Goal: Task Accomplishment & Management: Manage account settings

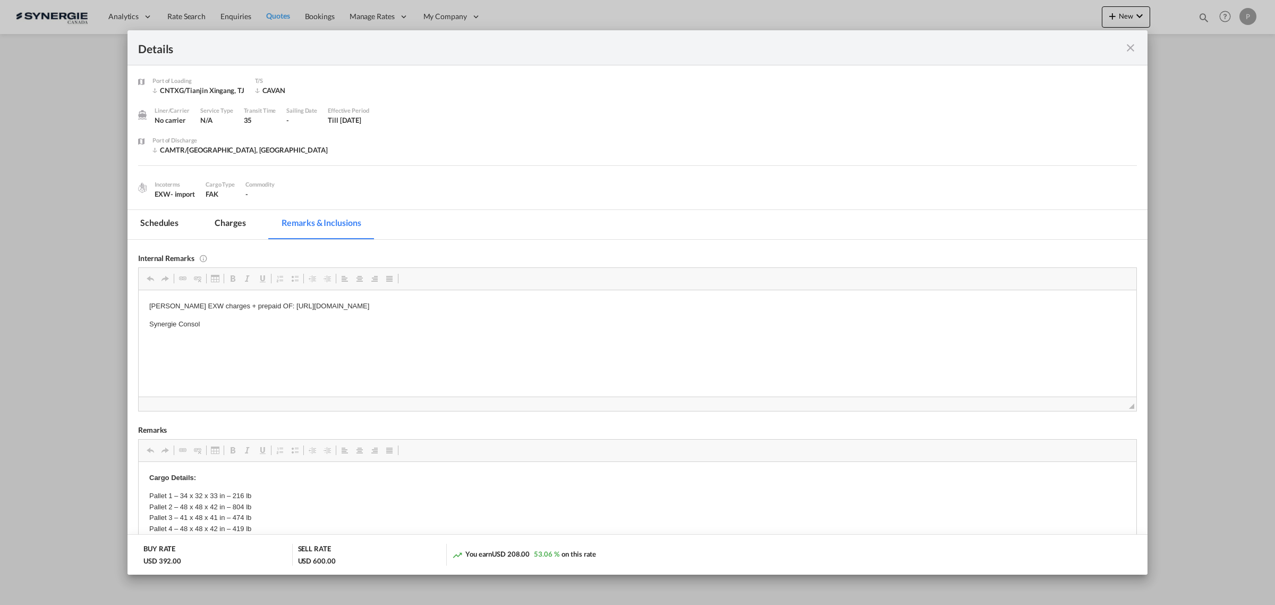
click at [227, 211] on md-tab-item "Charges" at bounding box center [230, 224] width 56 height 29
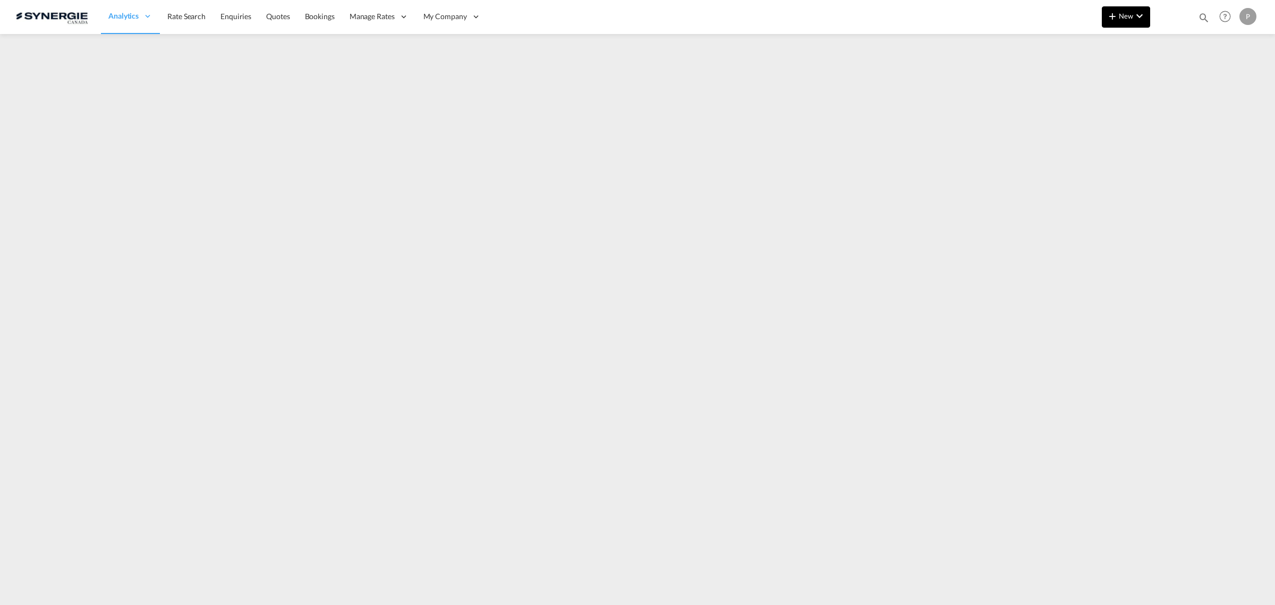
click at [1134, 19] on md-icon "icon-chevron-down" at bounding box center [1139, 16] width 13 height 13
click at [1113, 89] on div "Quote" at bounding box center [1110, 79] width 39 height 27
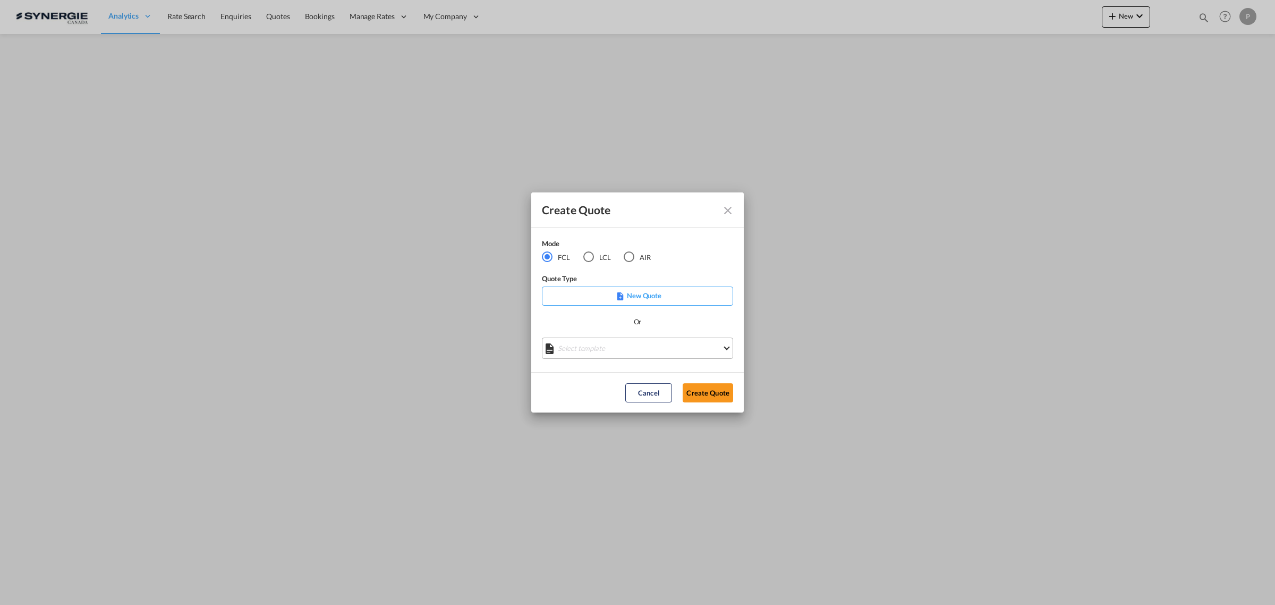
click at [618, 352] on md-select "Select template *NEW* FCL FREEHAND / DAP Pablo Gomez Saldarriaga | 10 Jul 2025 …" at bounding box center [637, 347] width 191 height 21
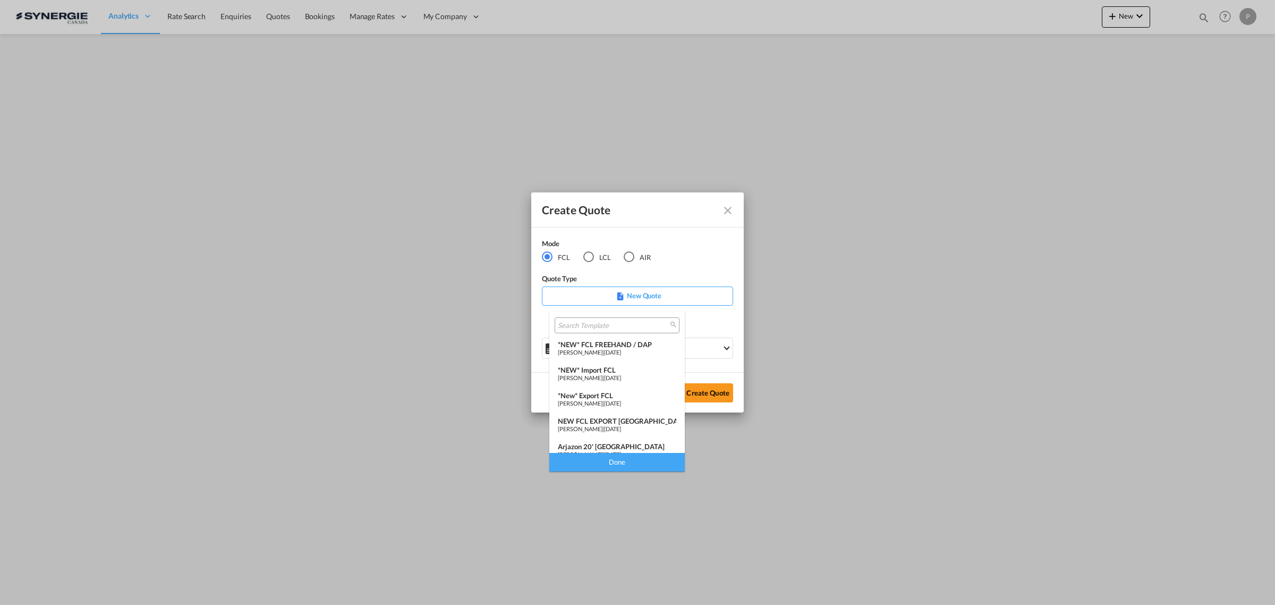
click at [603, 349] on span "[PERSON_NAME]" at bounding box center [580, 352] width 45 height 7
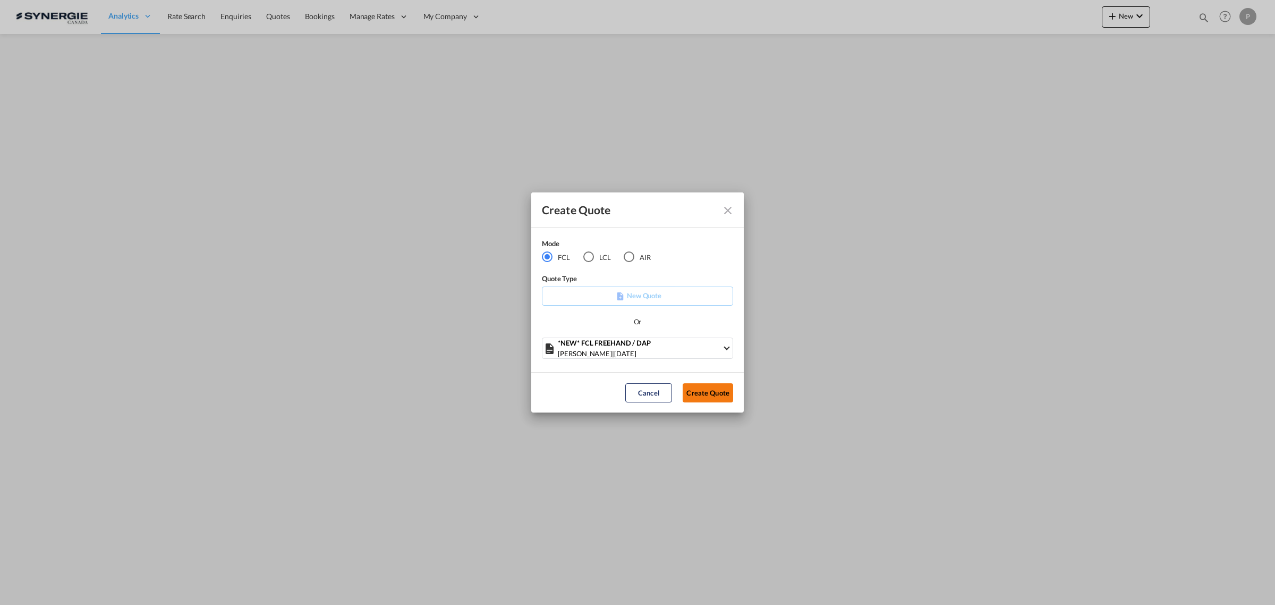
click at [694, 388] on button "Create Quote" at bounding box center [708, 392] width 50 height 19
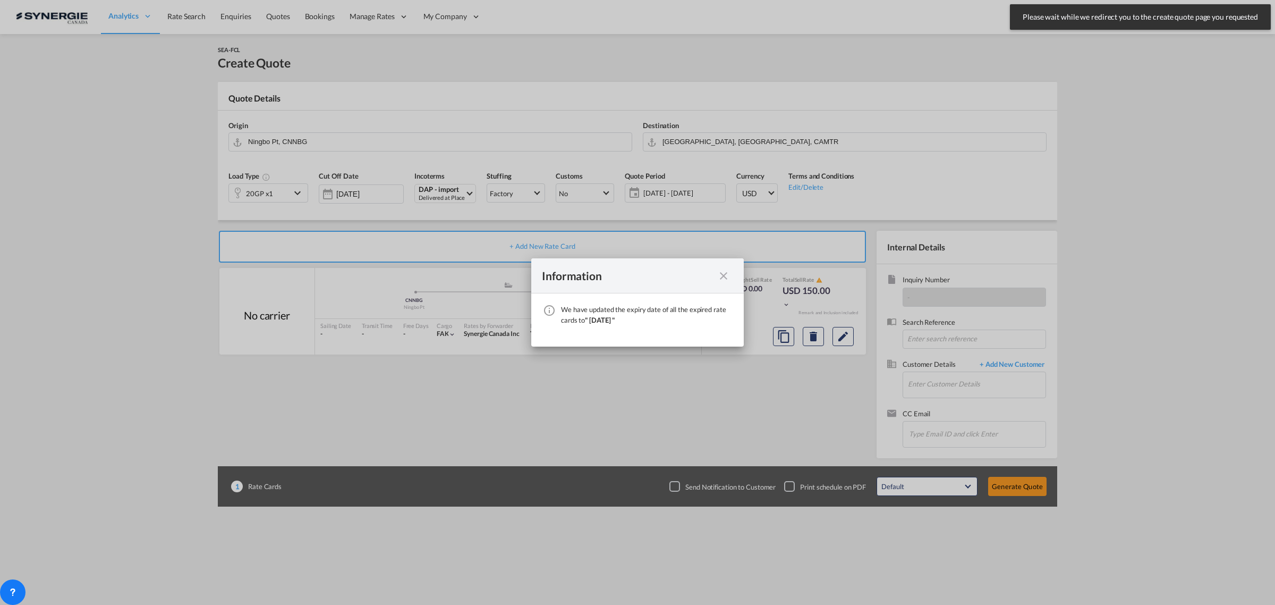
click at [726, 267] on div "Information" at bounding box center [637, 275] width 213 height 35
click at [724, 275] on md-icon "icon-close fg-AAA8AD cursor" at bounding box center [723, 275] width 13 height 13
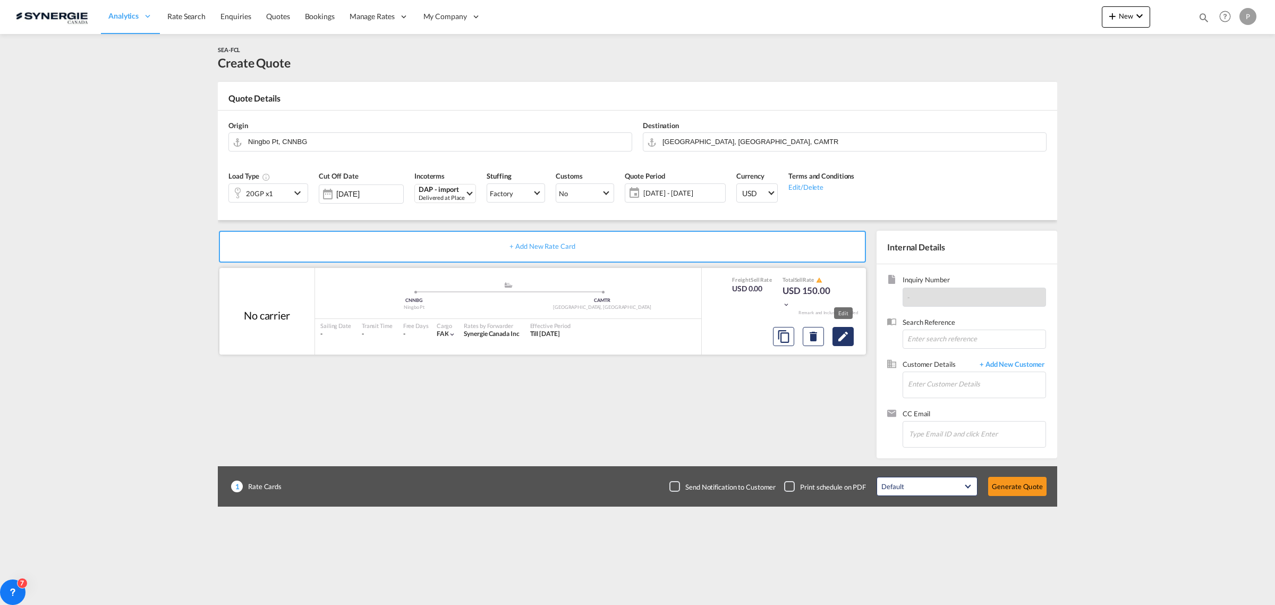
click at [843, 343] on button "Edit" at bounding box center [843, 336] width 21 height 19
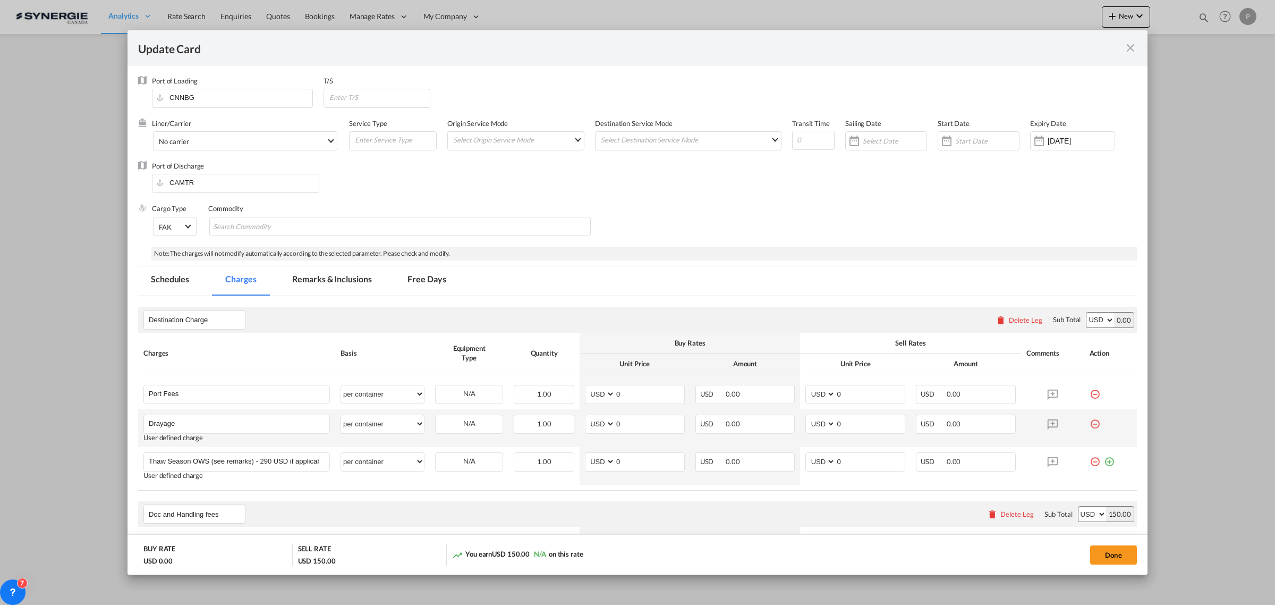
select select "per container"
select select "per B/L"
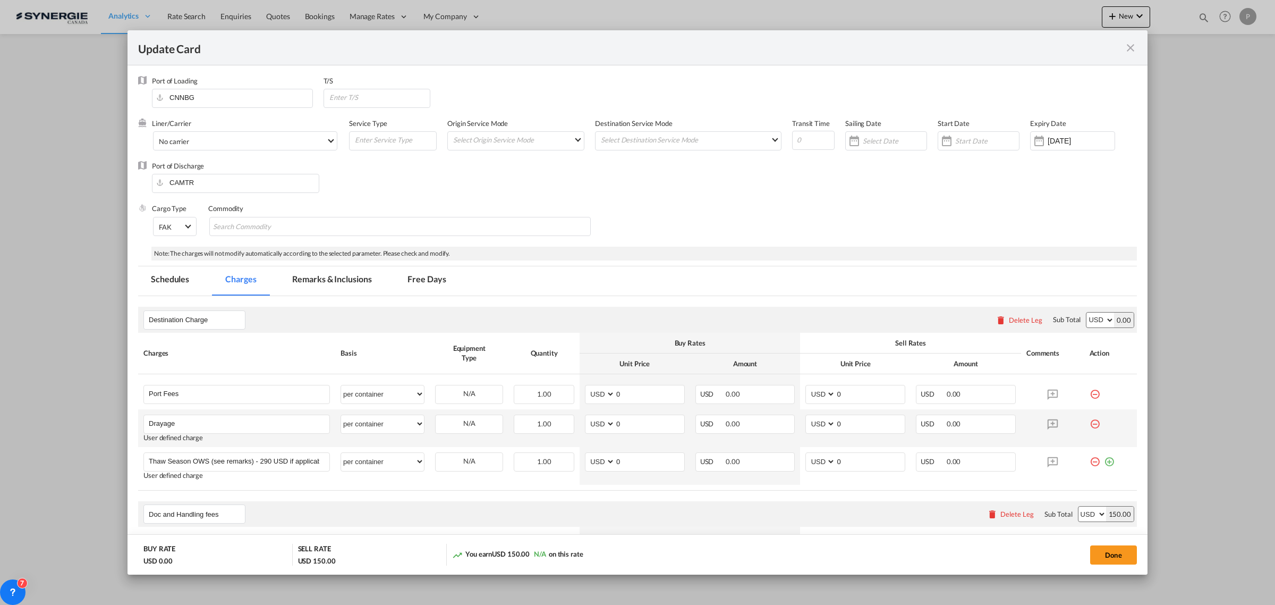
select select "per B/L"
select select "per shipment"
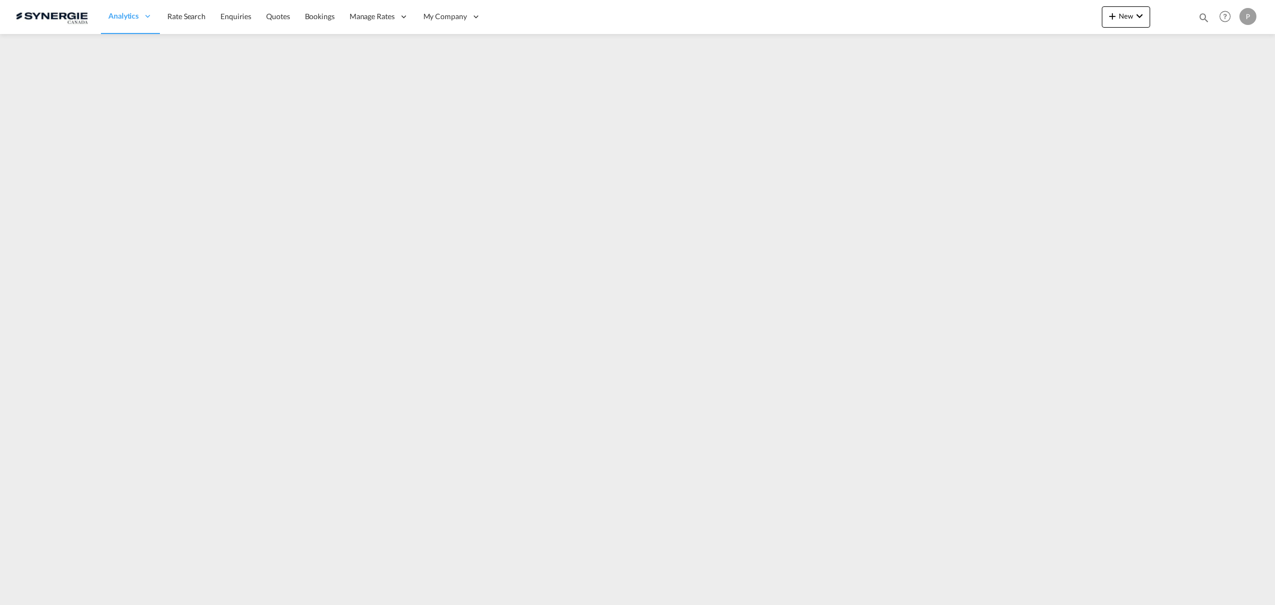
click at [1205, 16] on md-icon "icon-magnify" at bounding box center [1204, 18] width 12 height 12
click at [1042, 13] on select "Bookings Quotes Enquiries" at bounding box center [1035, 17] width 50 height 19
select select "Quotes"
click at [1010, 8] on select "Bookings Quotes Enquiries" at bounding box center [1035, 17] width 50 height 19
click at [1074, 32] on div "Bookings Quotes Enquiries" at bounding box center [1101, 20] width 218 height 26
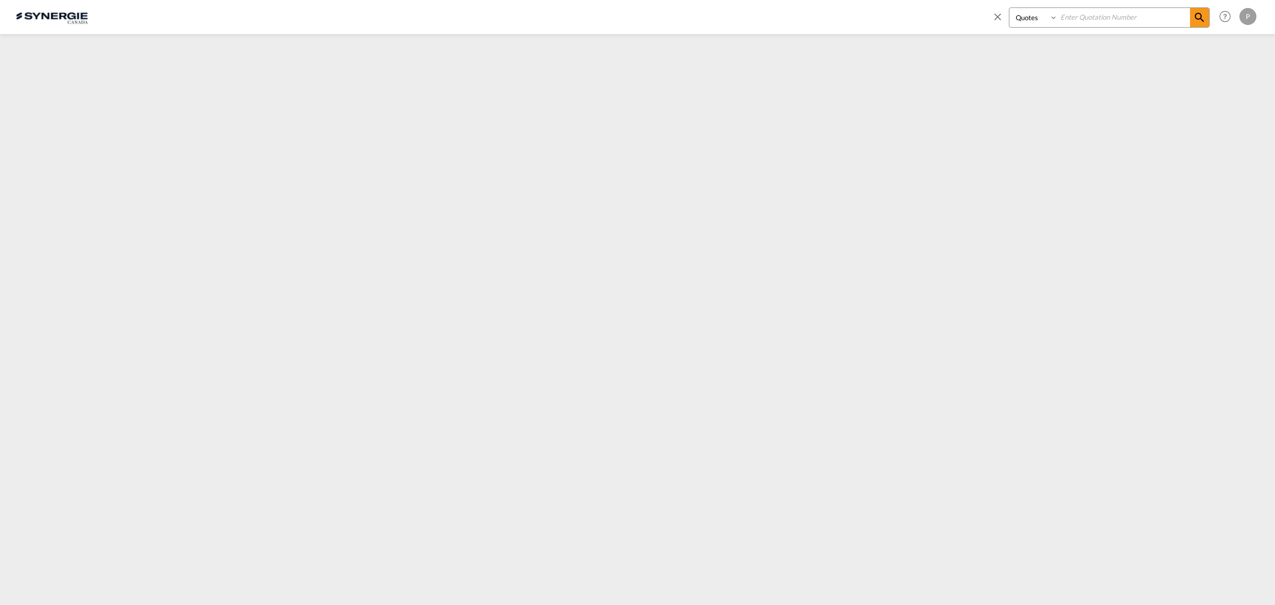
click at [1080, 17] on input at bounding box center [1124, 17] width 132 height 19
paste input "SYC000012913"
type input "SYC000012913"
click at [1209, 22] on div "Bookings Quotes Enquiries SYC000012913" at bounding box center [1109, 17] width 201 height 20
click at [1202, 17] on md-icon "icon-magnify" at bounding box center [1199, 17] width 13 height 13
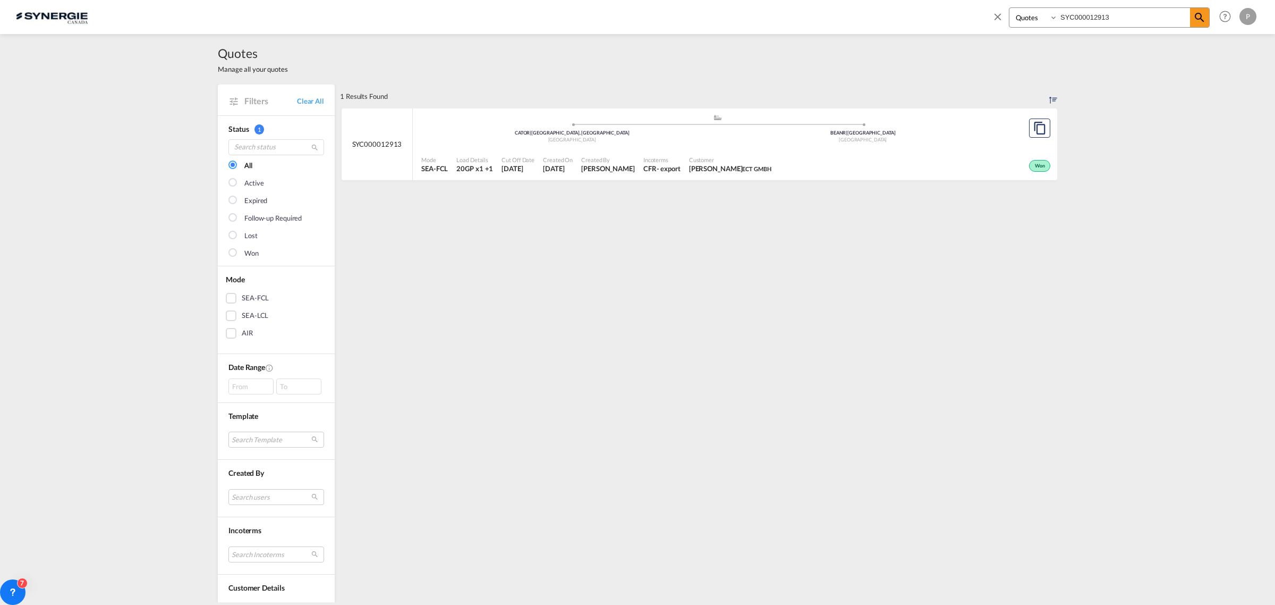
click at [611, 157] on span "Created By" at bounding box center [608, 160] width 54 height 8
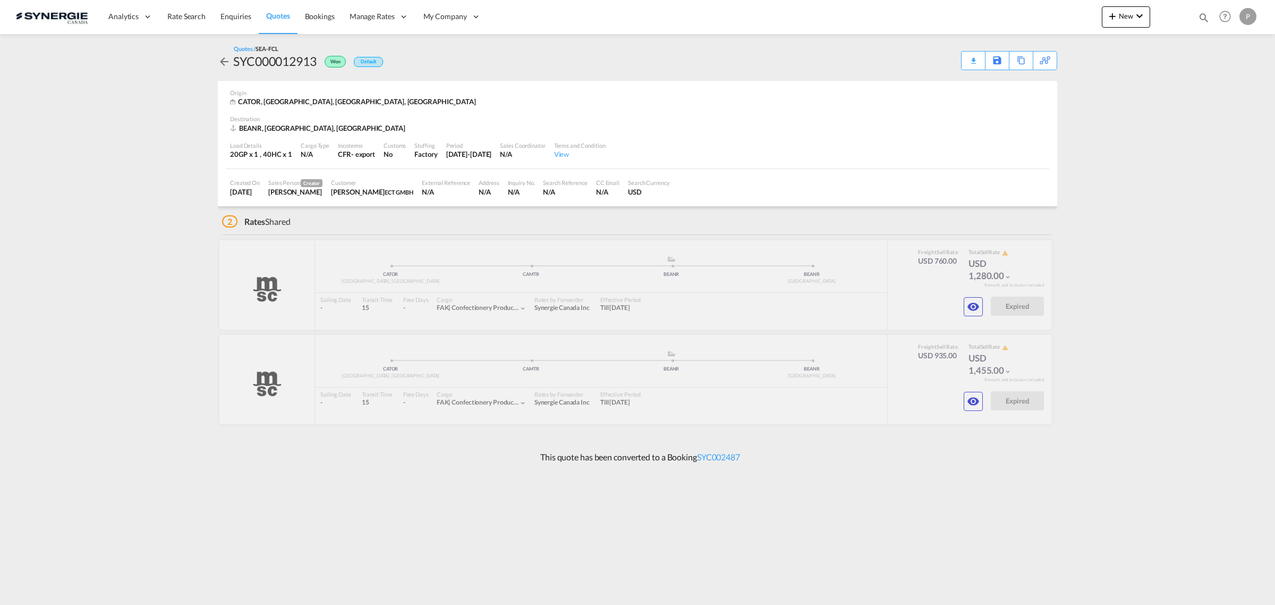
click at [1204, 15] on md-icon "icon-magnify" at bounding box center [1204, 18] width 12 height 12
click at [1029, 20] on select "Bookings Quotes Enquiries" at bounding box center [1035, 17] width 50 height 19
select select "Quotes"
click at [1010, 8] on select "Bookings Quotes Enquiries" at bounding box center [1035, 17] width 50 height 19
click at [1073, 12] on input at bounding box center [1124, 17] width 132 height 19
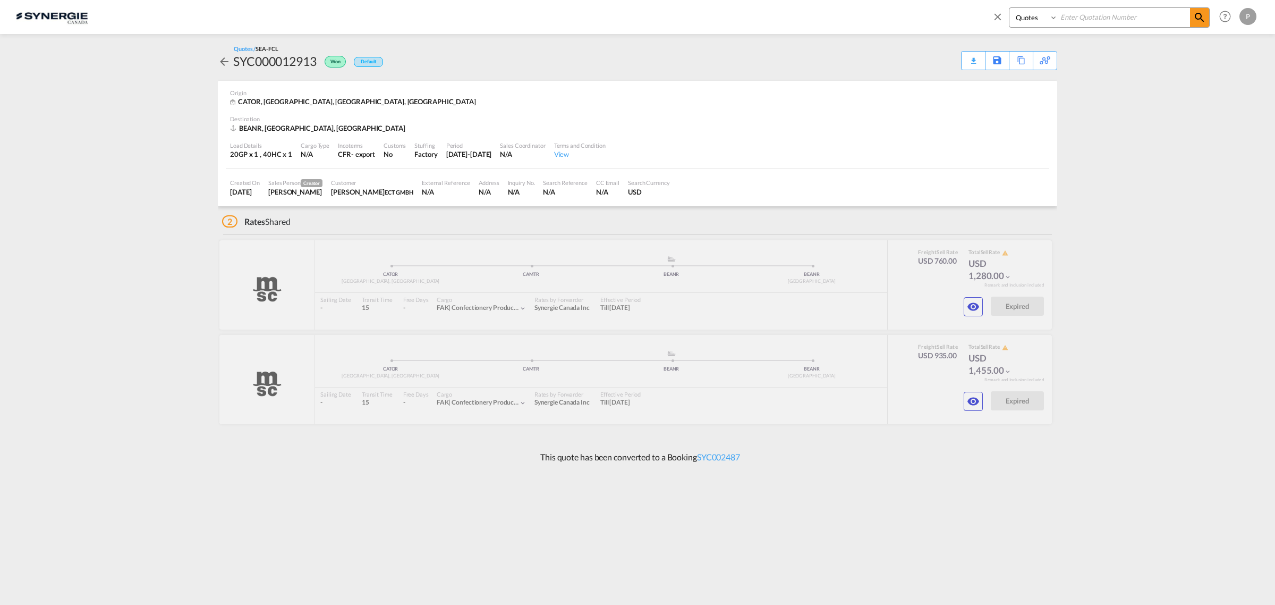
paste input "SYC000014554"
type input "SYC000014554"
click at [1194, 14] on md-icon "icon-magnify" at bounding box center [1199, 17] width 13 height 13
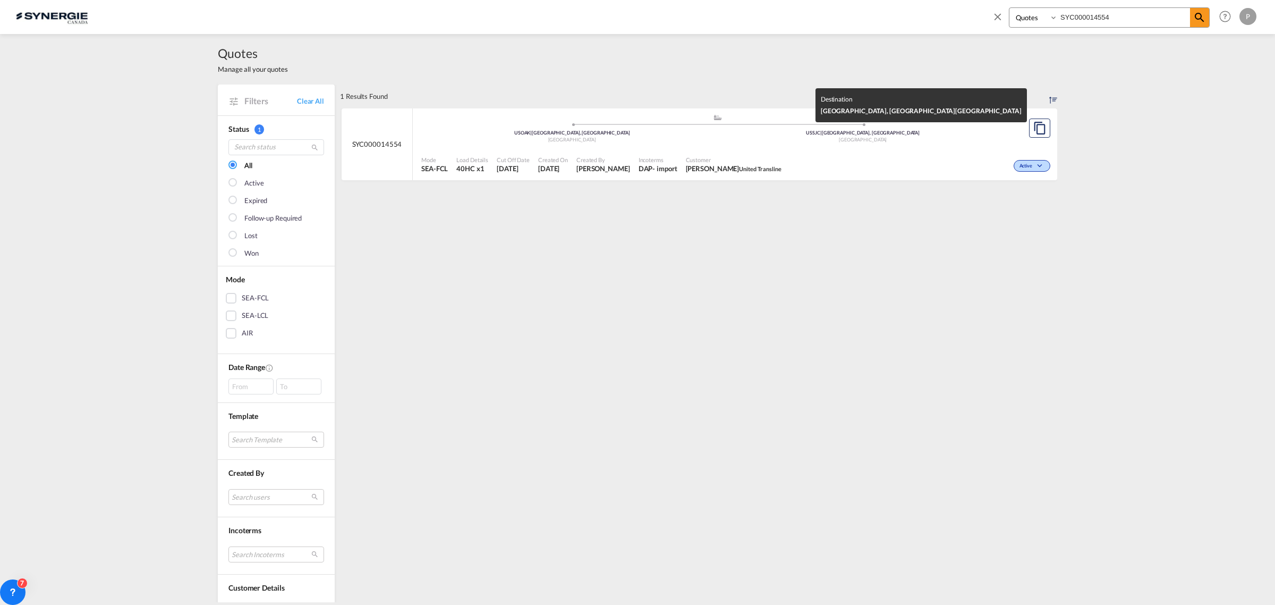
click at [732, 139] on div "United States" at bounding box center [863, 140] width 291 height 7
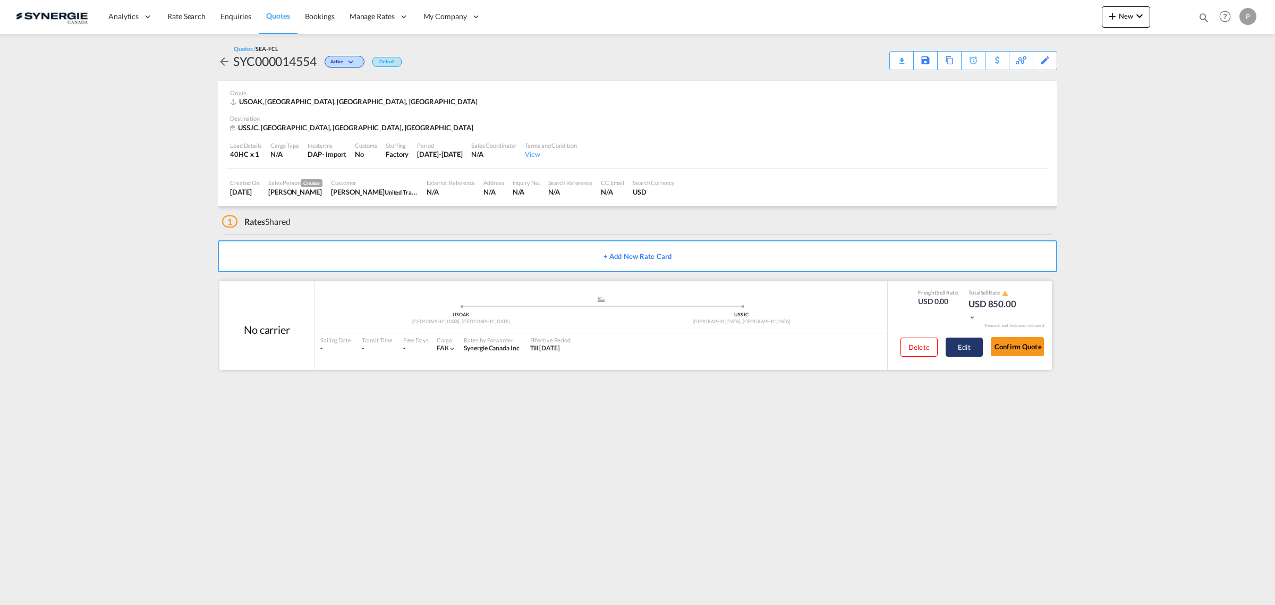
click at [960, 344] on button "Edit" at bounding box center [964, 346] width 37 height 19
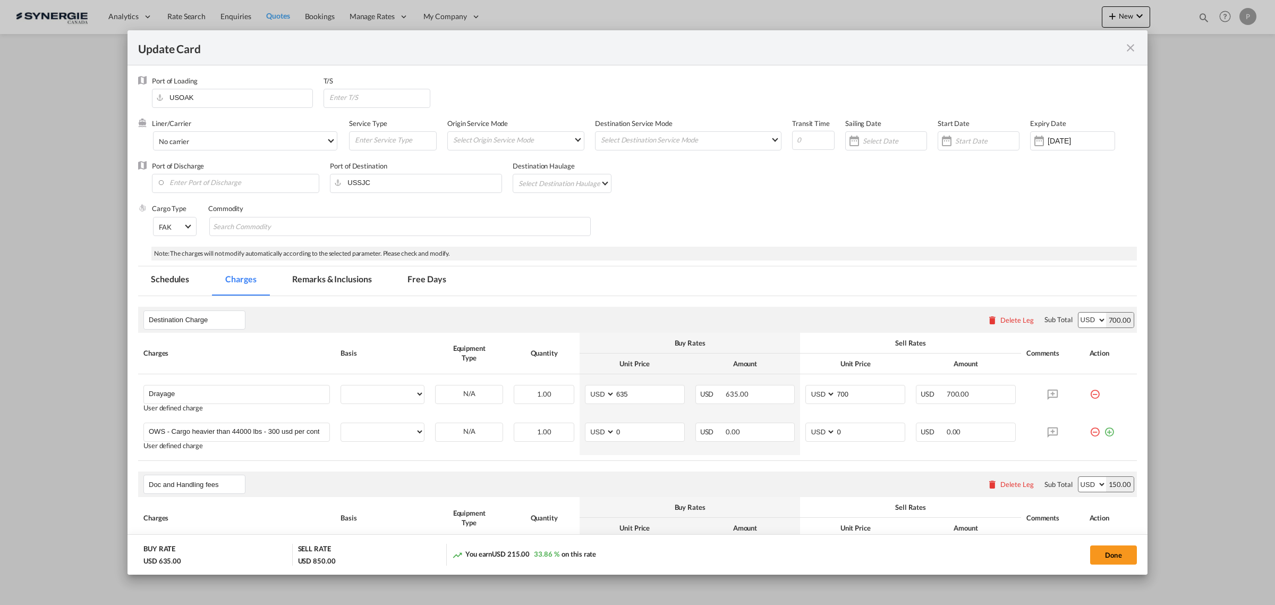
select select "per container"
select select "per B/L"
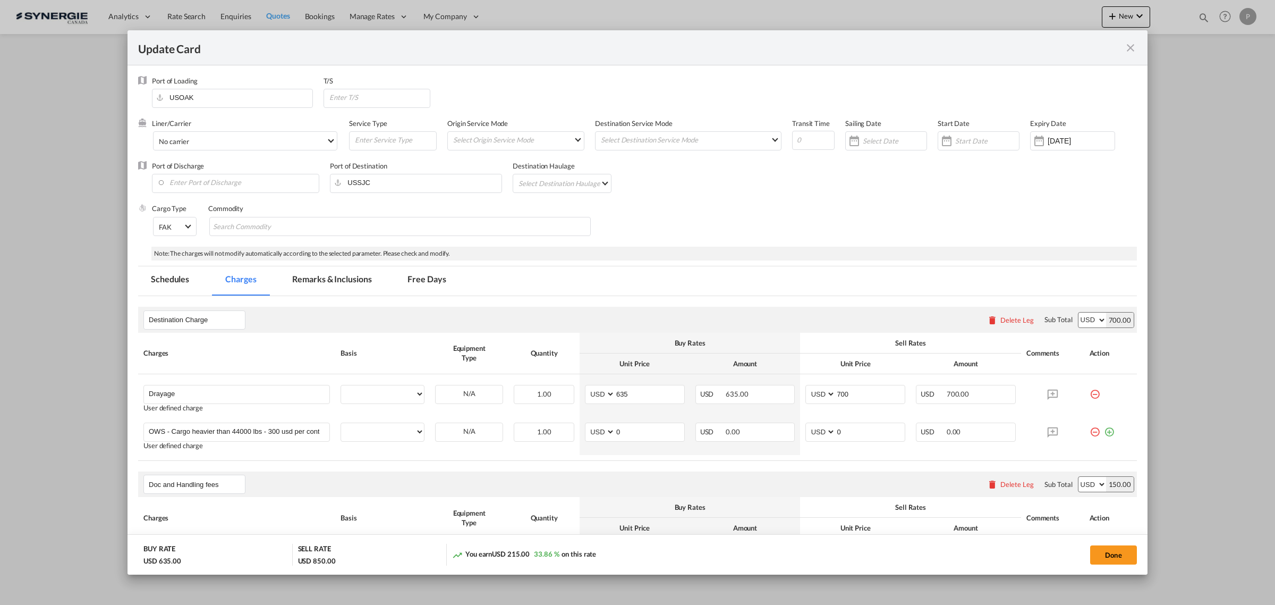
select select "per shipment"
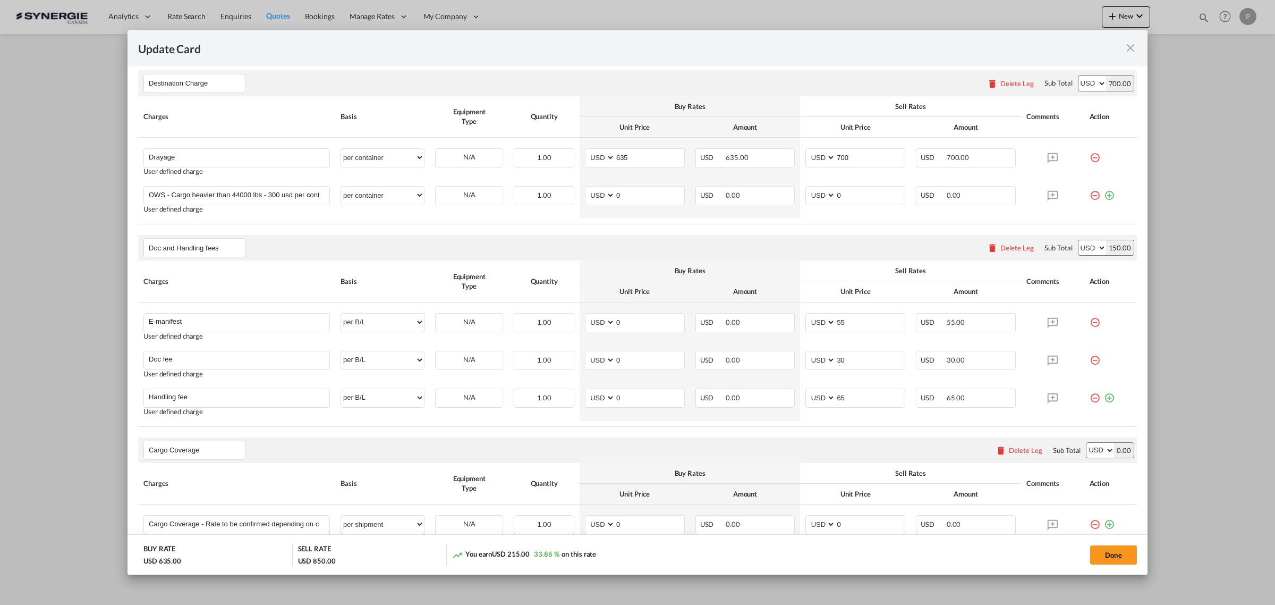
scroll to position [143, 0]
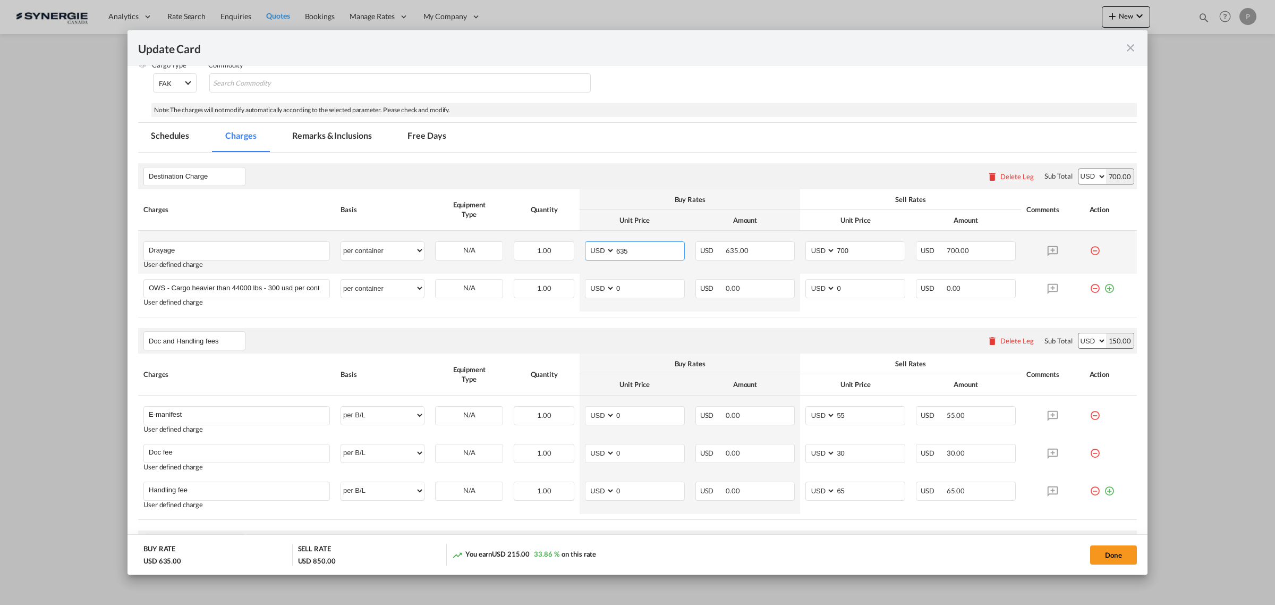
click at [645, 252] on input "635" at bounding box center [649, 250] width 69 height 16
type input "700"
type input "800"
click at [312, 146] on md-tab-item "Remarks & Inclusions" at bounding box center [331, 137] width 105 height 29
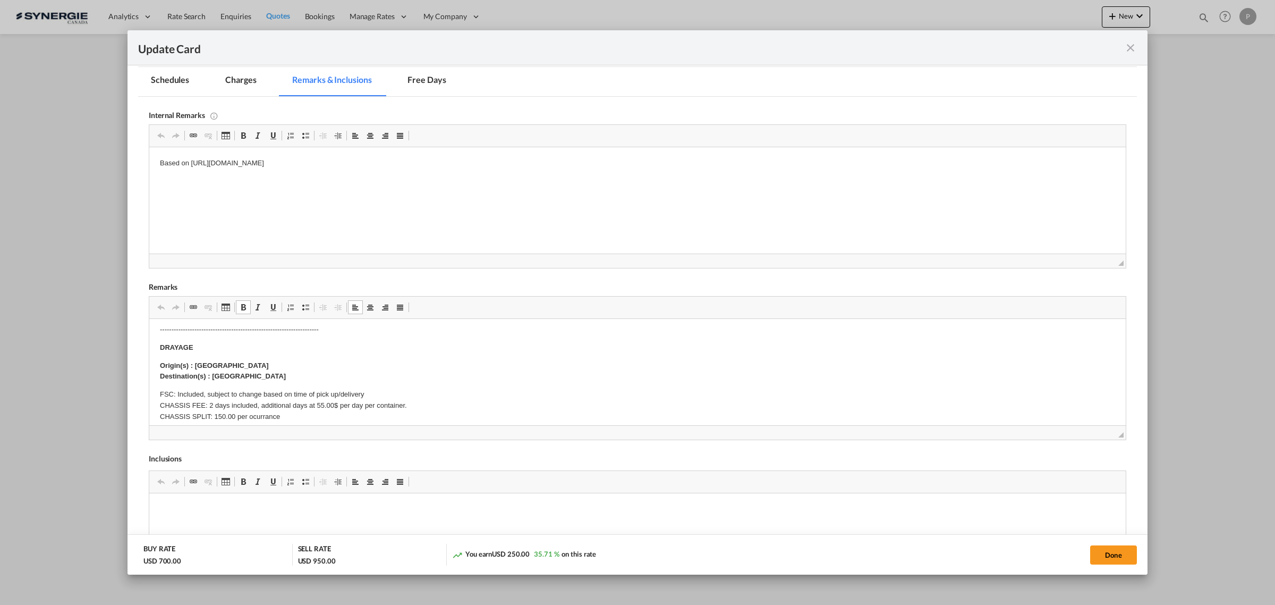
scroll to position [133, 0]
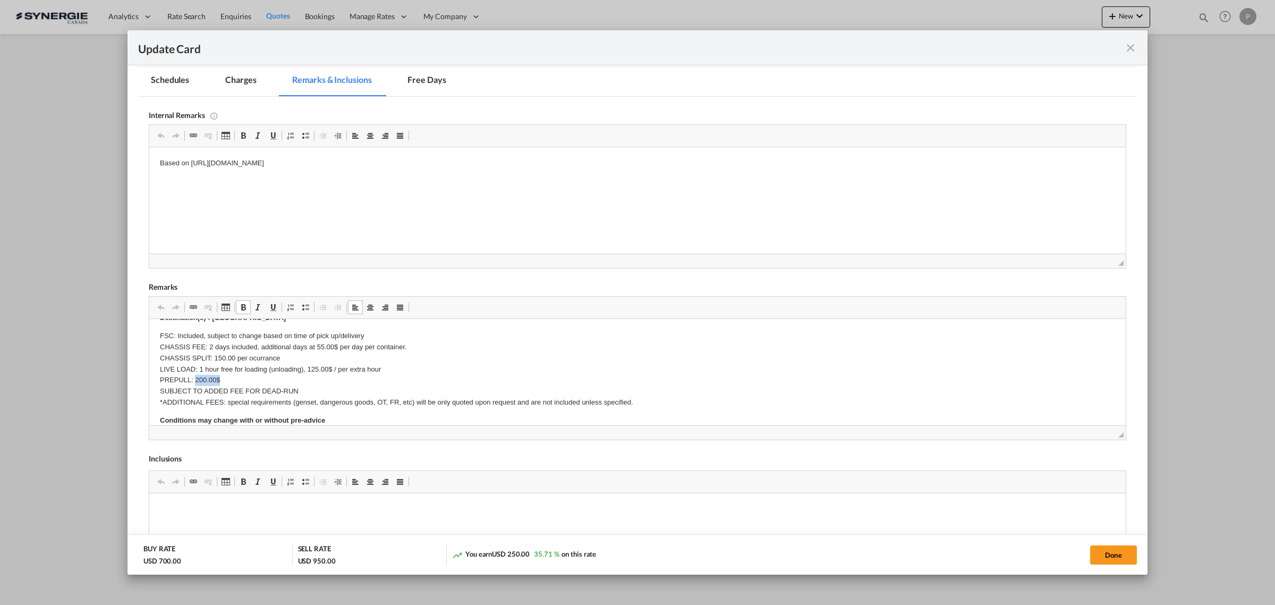
drag, startPoint x: 196, startPoint y: 377, endPoint x: 219, endPoint y: 377, distance: 23.9
click at [219, 377] on p "FSC: Included, subject to change based on time of pick up/delivery CHASSIS FEE:…" at bounding box center [637, 370] width 955 height 78
drag, startPoint x: 227, startPoint y: 380, endPoint x: 150, endPoint y: 378, distance: 77.1
click at [150, 378] on html "E Manifest (ACI): Applicable if Synergie is responsible to submit Per E-manifes…" at bounding box center [637, 392] width 977 height 413
click at [429, 346] on p "FSC: Included, subject to change based on time of pick up/delivery CHASSIS FEE:…" at bounding box center [637, 370] width 955 height 78
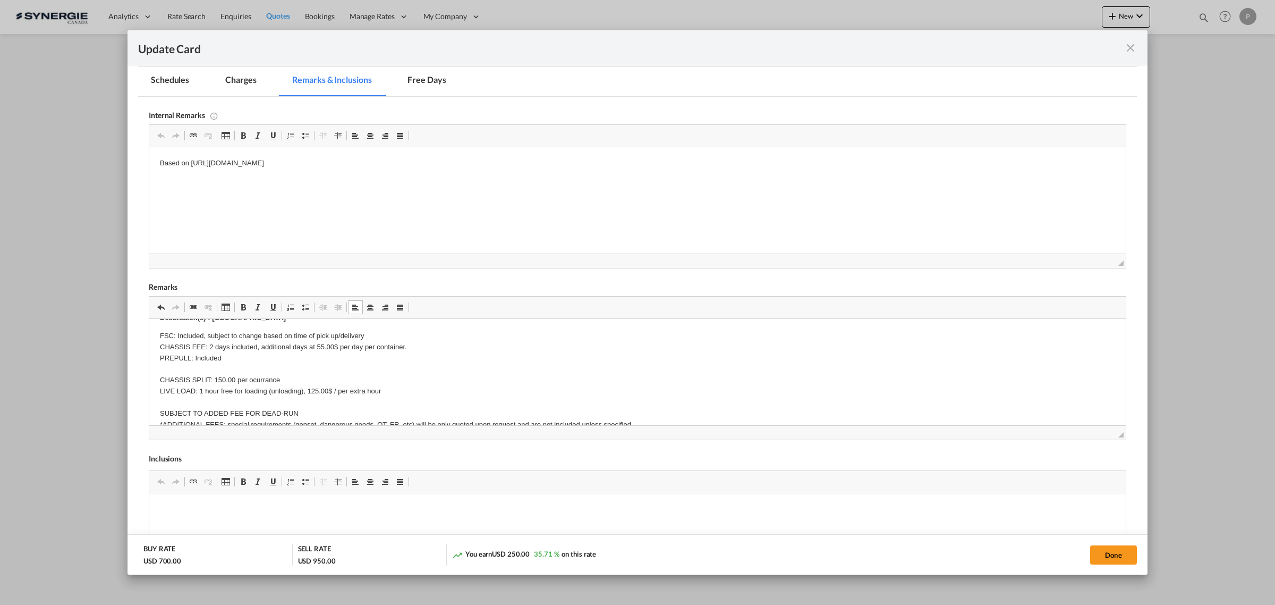
click at [241, 356] on p "FSC: Included, subject to change based on time of pick up/delivery CHASSIS FEE:…" at bounding box center [637, 380] width 955 height 99
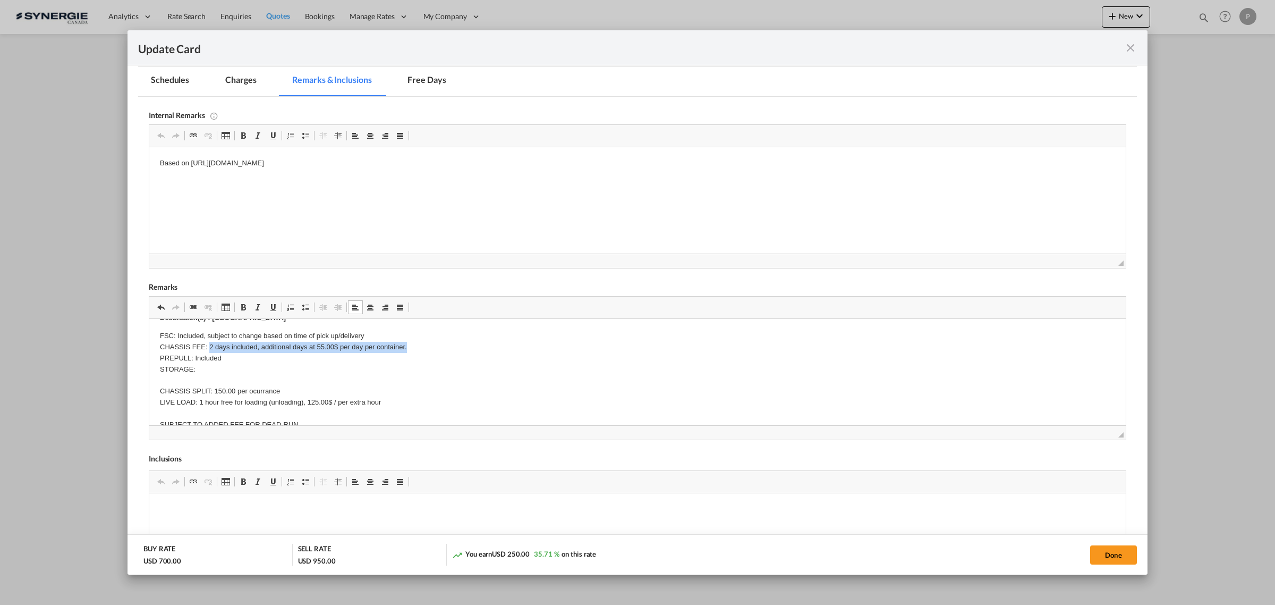
drag, startPoint x: 411, startPoint y: 346, endPoint x: 210, endPoint y: 346, distance: 200.9
click at [210, 346] on p "FSC: Included, subject to change based on time of pick up/delivery CHASSIS FEE:…" at bounding box center [637, 386] width 955 height 111
copy p "2 days included, additional days at 55.00$ per day per container."
click at [208, 370] on p "FSC: Included, subject to change based on time of pick up/delivery CHASSIS FEE:…" at bounding box center [637, 386] width 955 height 111
click at [309, 367] on p "FSC: Included, subject to change based on time of pick up/delivery CHASSIS FEE:…" at bounding box center [637, 386] width 955 height 111
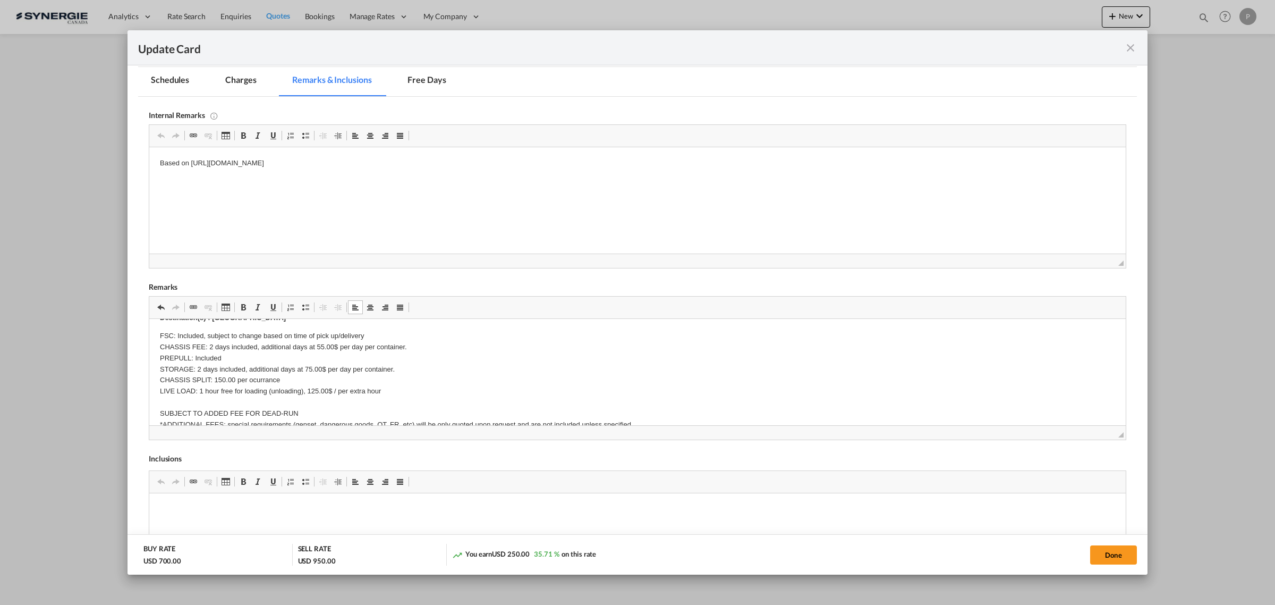
click at [387, 389] on p "FSC: Included, subject to change based on time of pick up/delivery CHASSIS FEE:…" at bounding box center [637, 380] width 955 height 99
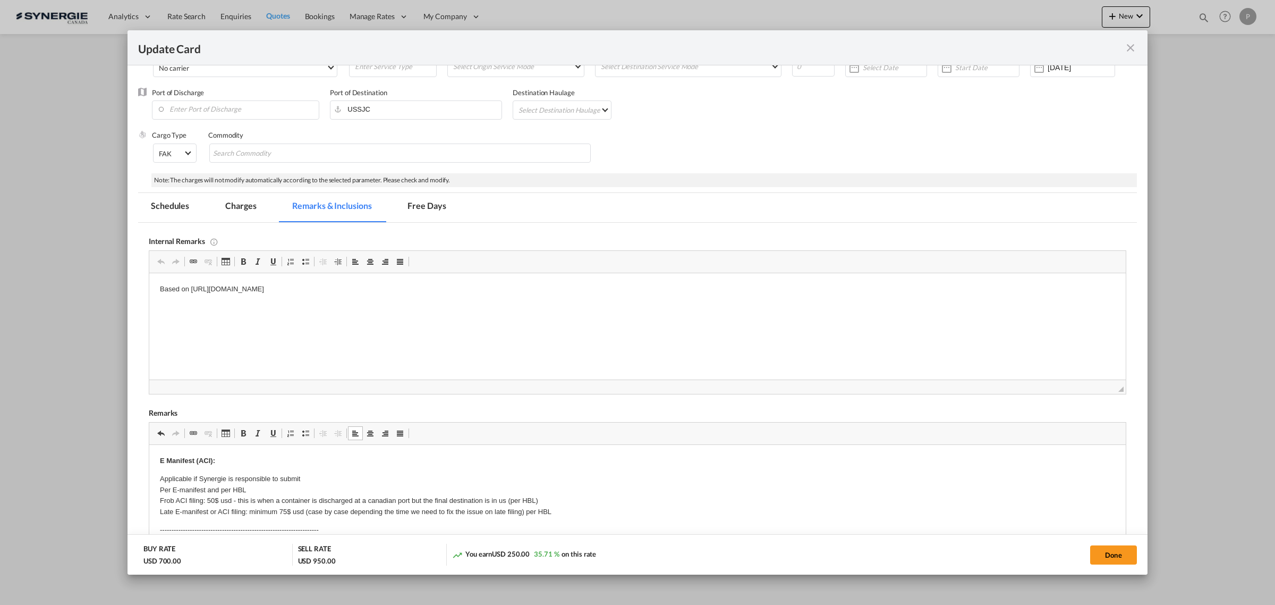
scroll to position [0, 0]
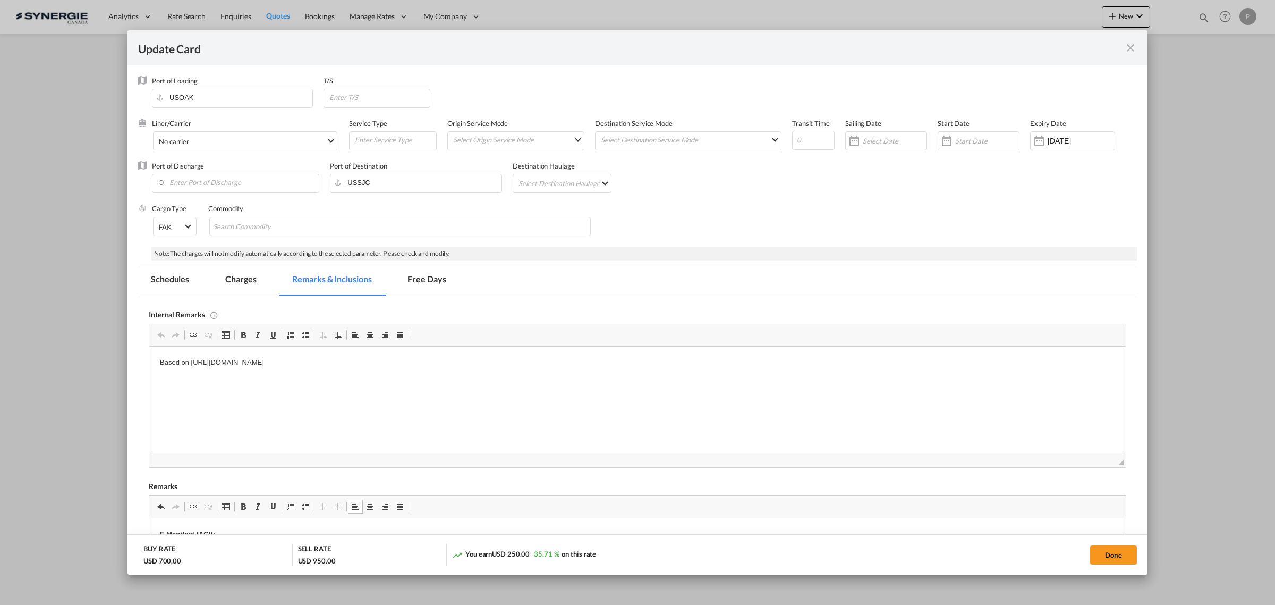
click at [247, 278] on md-tab-item "Charges" at bounding box center [241, 280] width 56 height 29
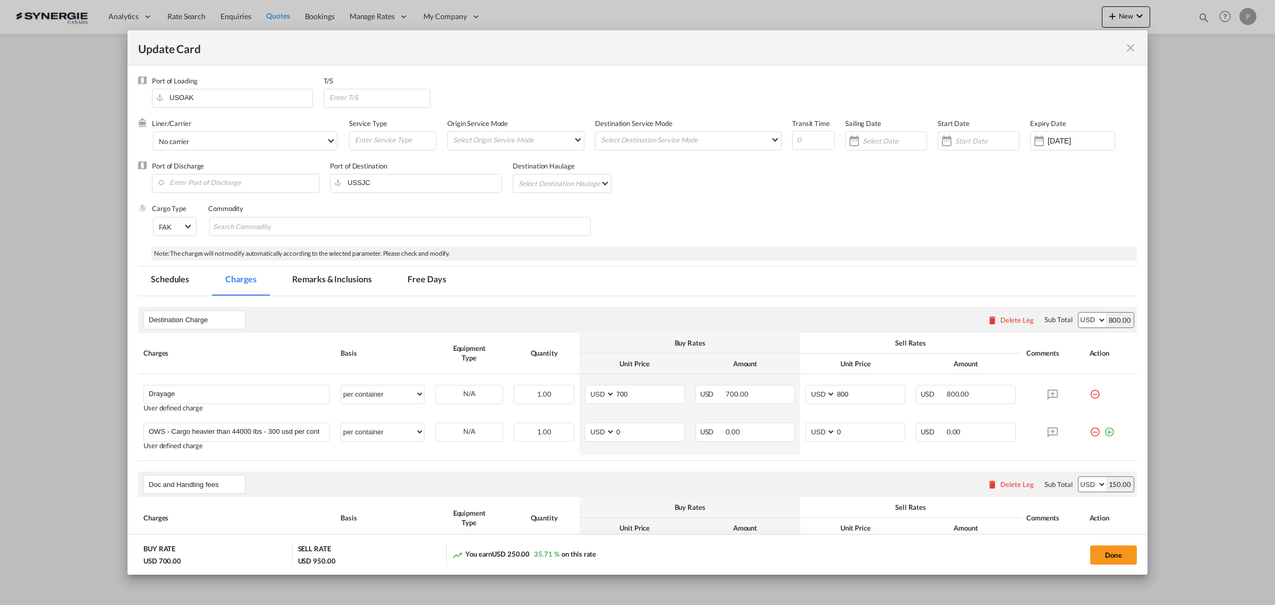
scroll to position [133, 0]
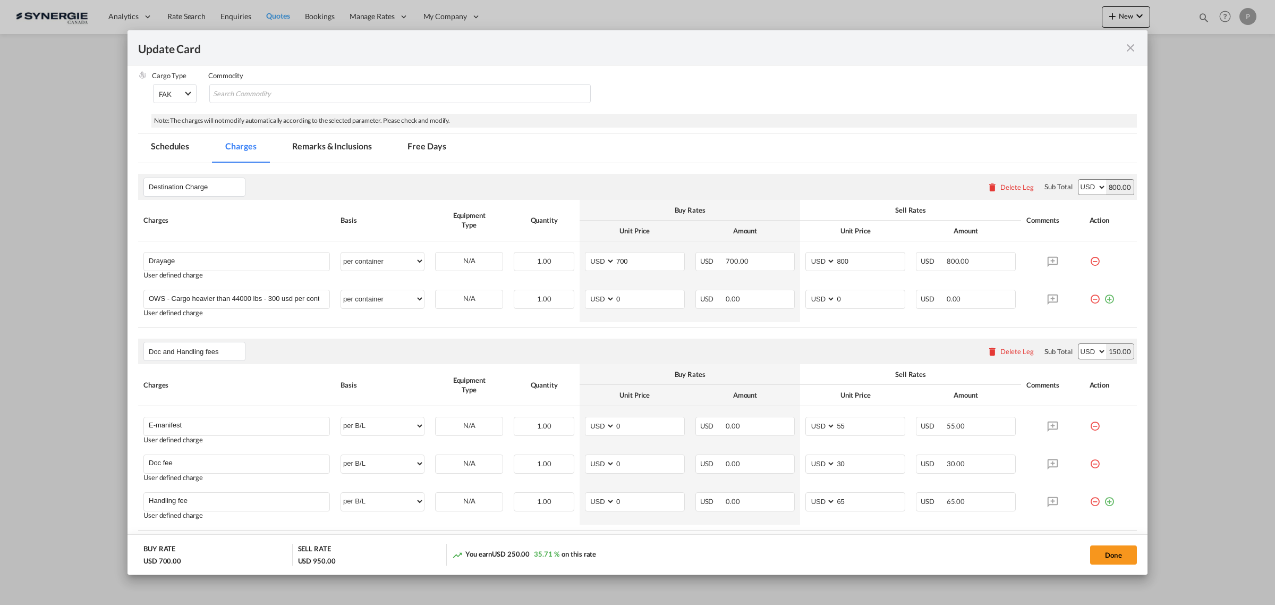
click at [1015, 352] on div "Delete Leg" at bounding box center [1017, 351] width 33 height 9
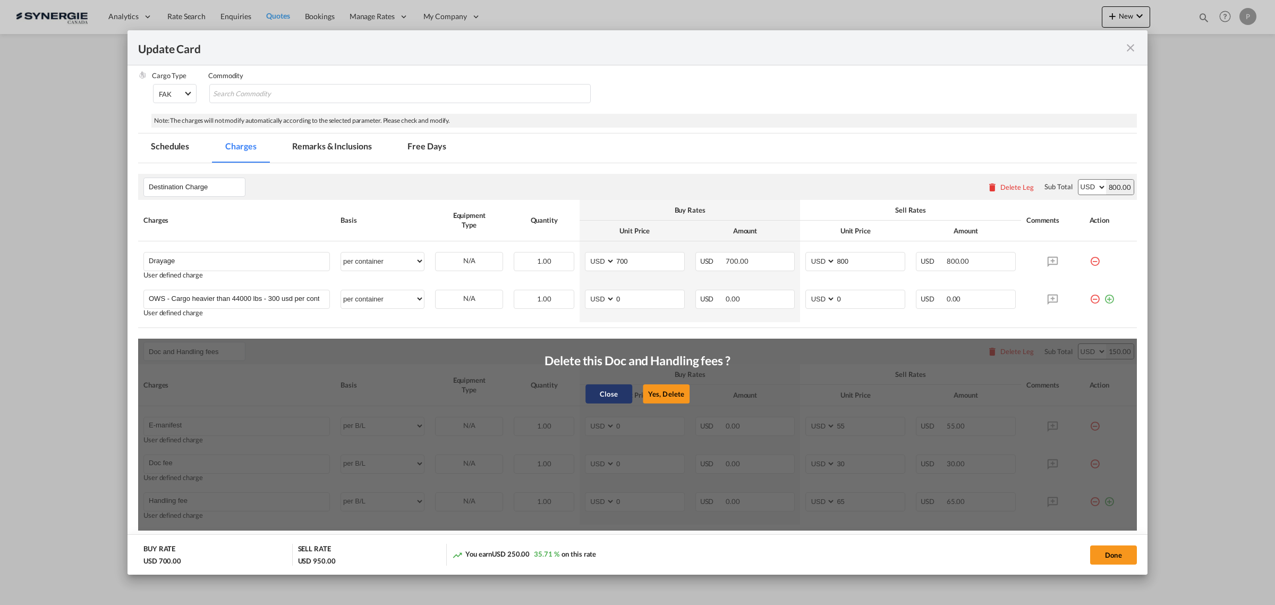
click at [604, 388] on button "Close" at bounding box center [609, 393] width 47 height 19
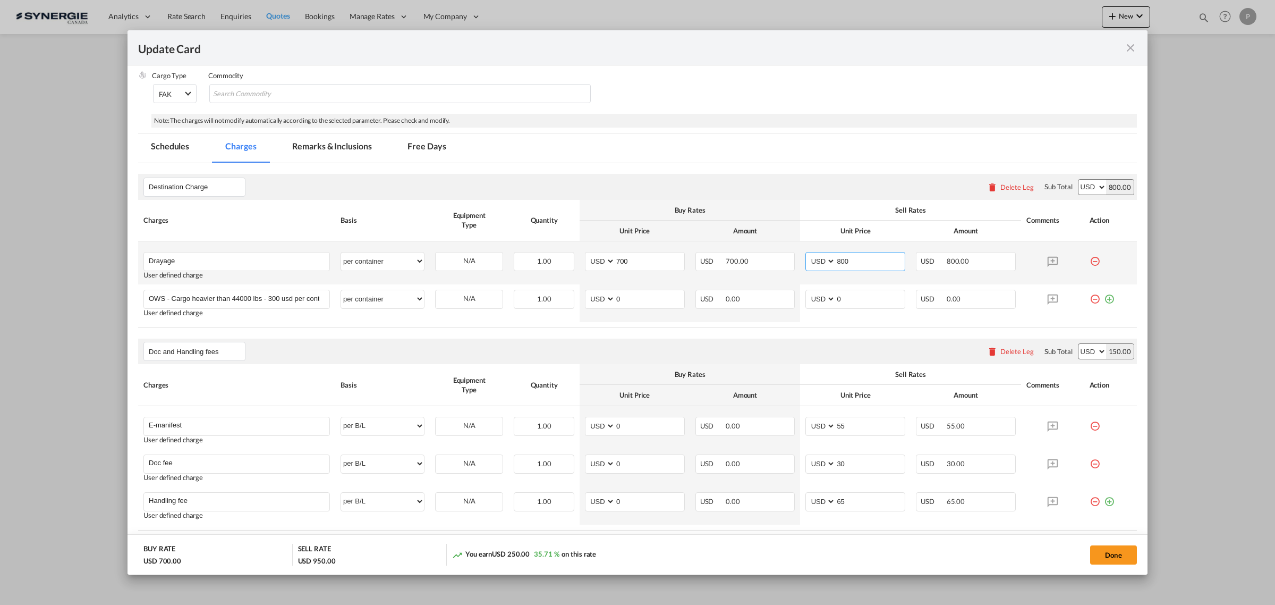
click at [844, 262] on input "800" at bounding box center [870, 260] width 69 height 16
click at [1090, 426] on md-icon "icon-minus-circle-outline red-400-fg" at bounding box center [1095, 422] width 11 height 11
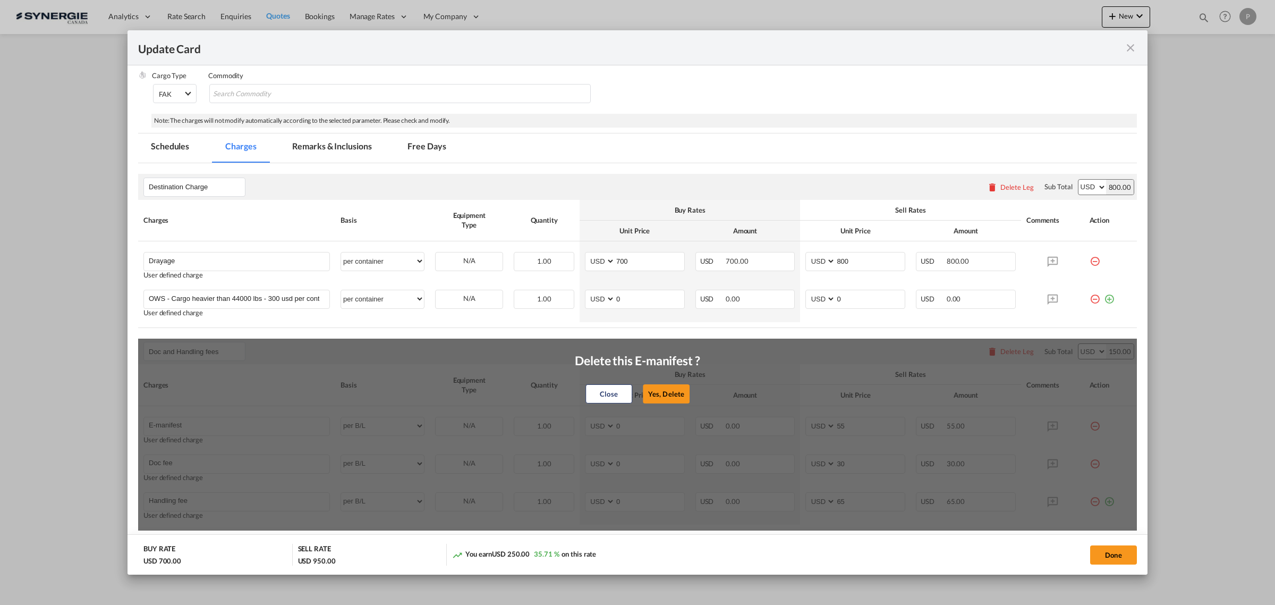
click at [677, 399] on button "Yes, Delete" at bounding box center [666, 393] width 47 height 19
type input "Doc fee"
type input "30"
type input "Handling fee"
type input "65"
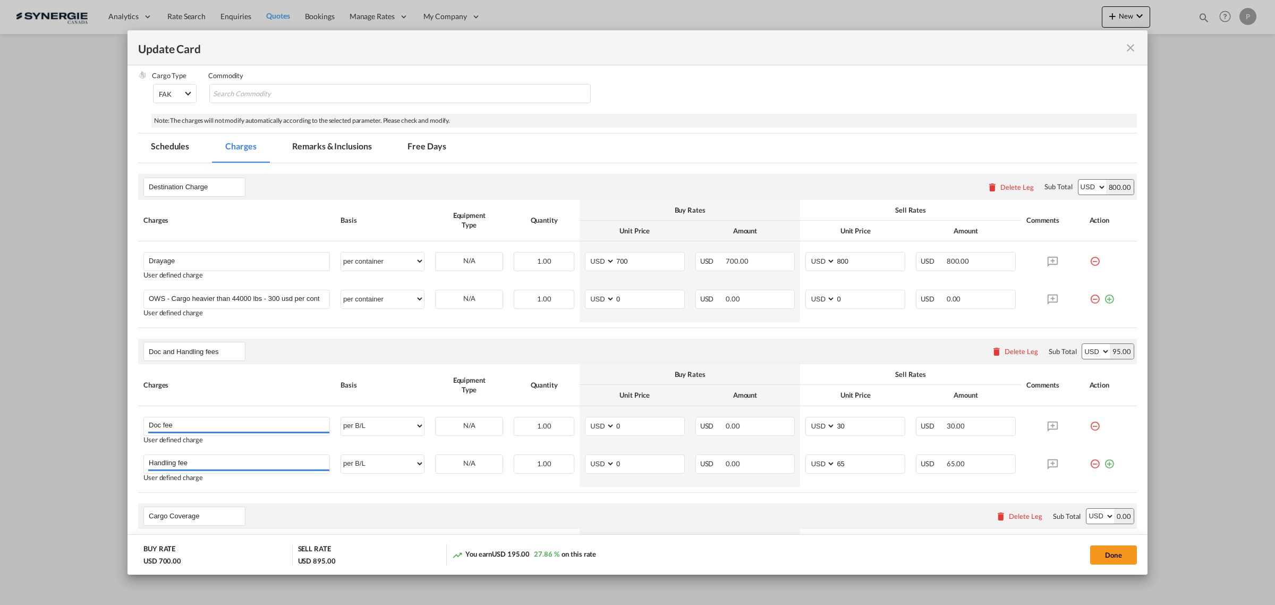
click at [1090, 423] on md-icon "icon-minus-circle-outline red-400-fg" at bounding box center [1095, 422] width 11 height 11
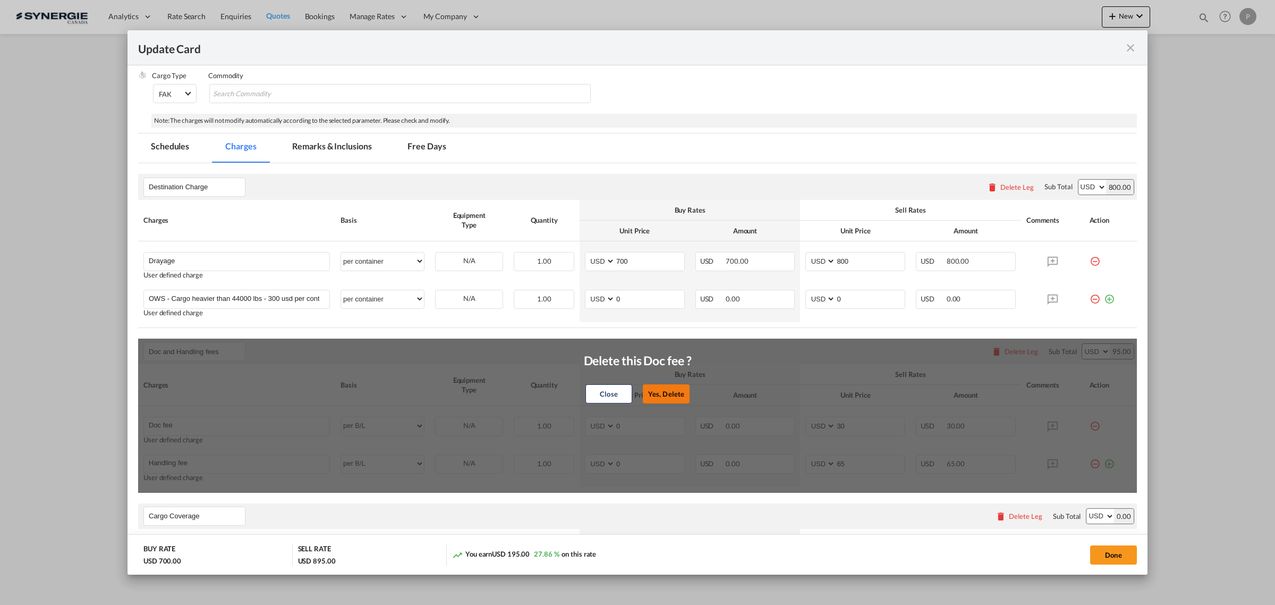
click at [671, 391] on button "Yes, Delete" at bounding box center [666, 393] width 47 height 19
type input "Handling fee"
type input "65"
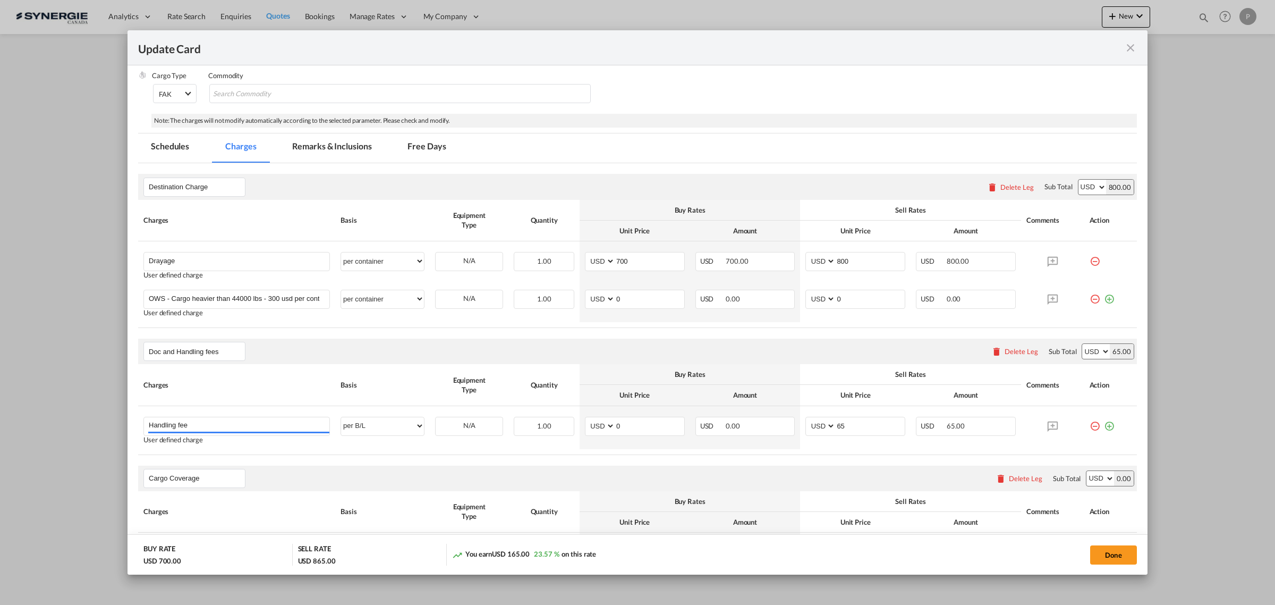
click at [1005, 353] on div "Delete Leg" at bounding box center [1021, 351] width 33 height 9
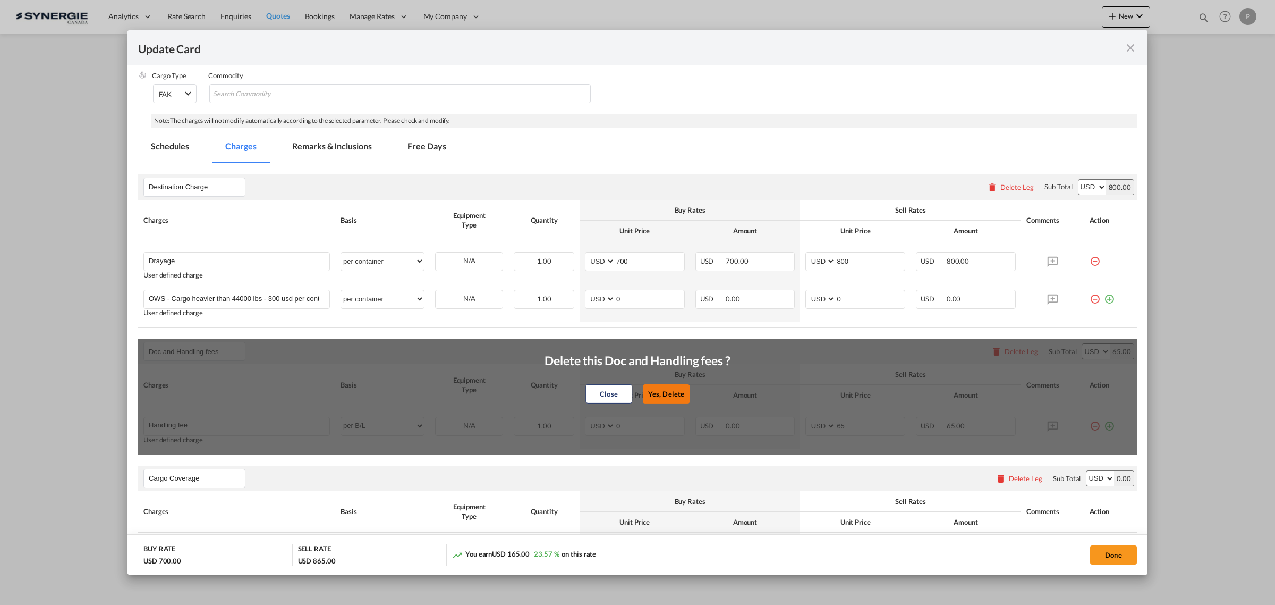
click at [675, 386] on button "Yes, Delete" at bounding box center [666, 393] width 47 height 19
type input "Cargo Coverage"
type input "Cargo Coverage - Rate to be confirmed depending on commodity and value Min 50 U…"
select select "per shipment"
type input "0"
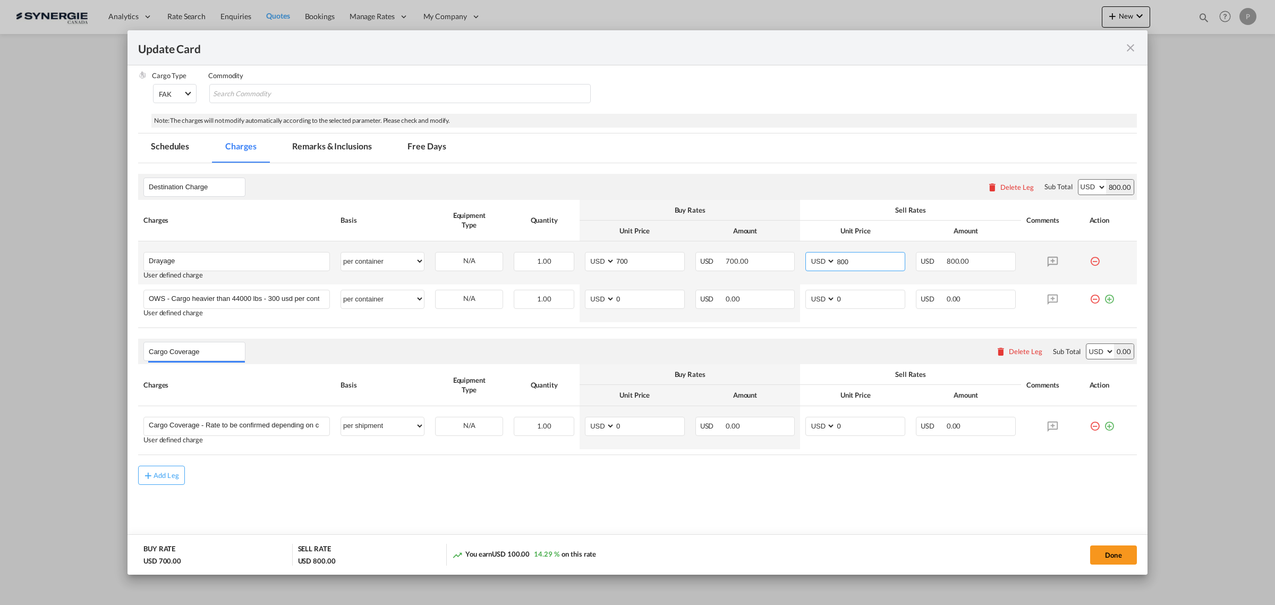
click at [836, 260] on input "800" at bounding box center [870, 260] width 69 height 16
type input "810"
click at [831, 218] on th "Sell Rates" at bounding box center [910, 210] width 221 height 21
click at [1109, 550] on button "Done" at bounding box center [1113, 554] width 47 height 19
type input "03 Oct 2025"
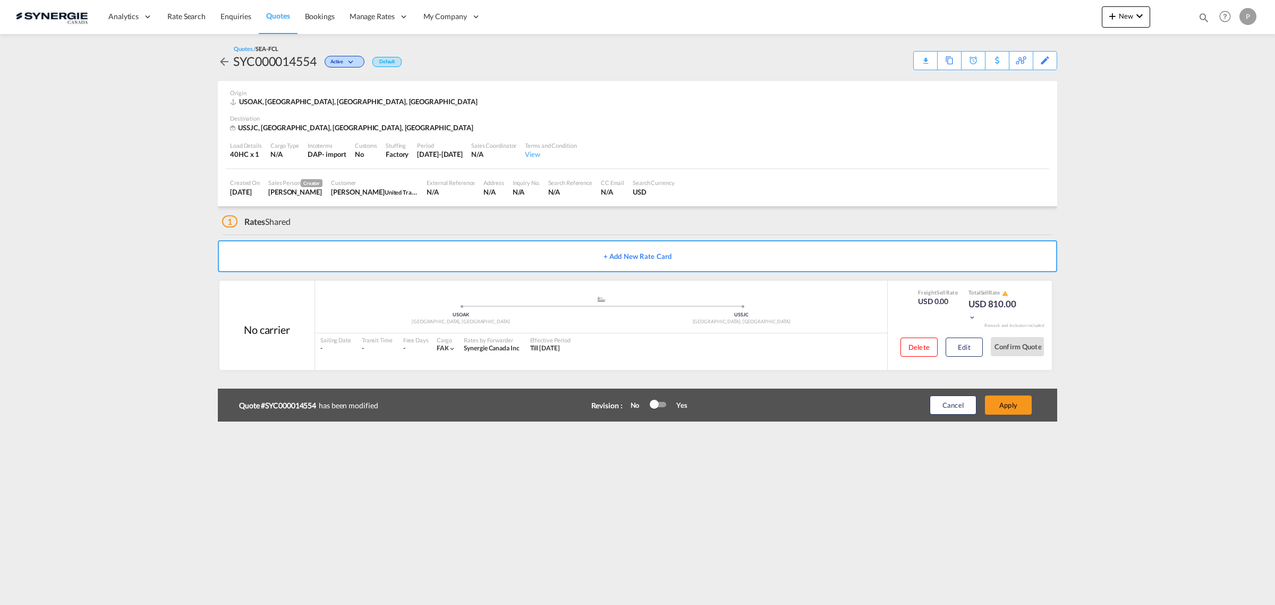
click at [656, 405] on div at bounding box center [654, 404] width 9 height 9
click at [997, 404] on button "Apply" at bounding box center [1008, 404] width 47 height 19
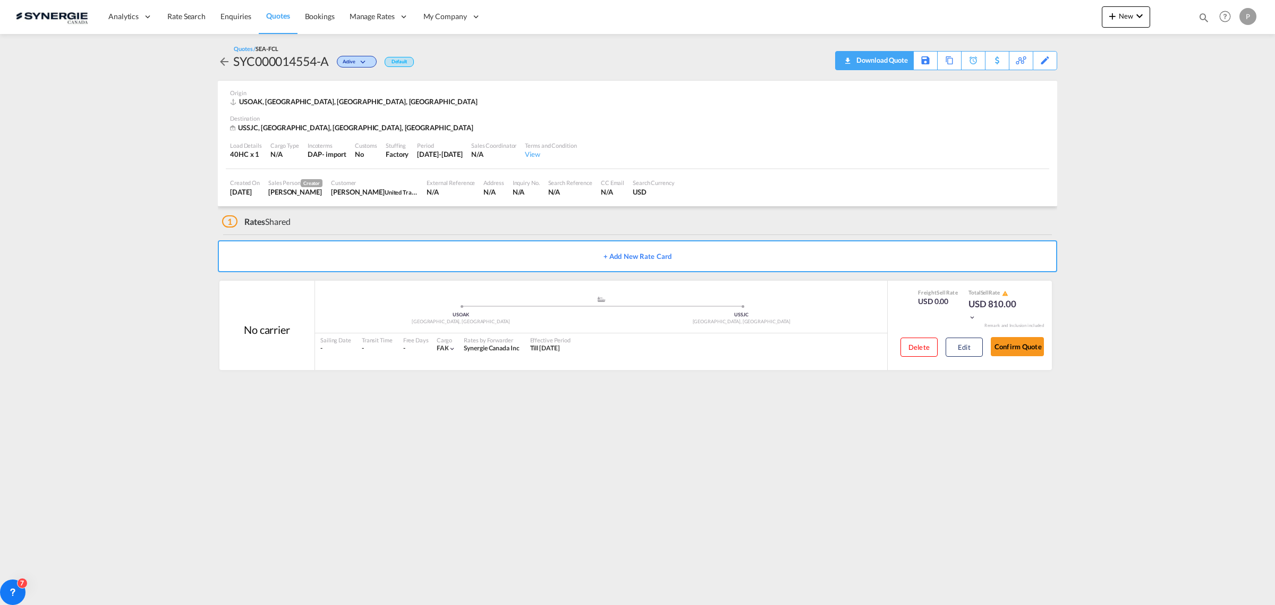
click at [896, 57] on div "Download Quote" at bounding box center [881, 60] width 54 height 17
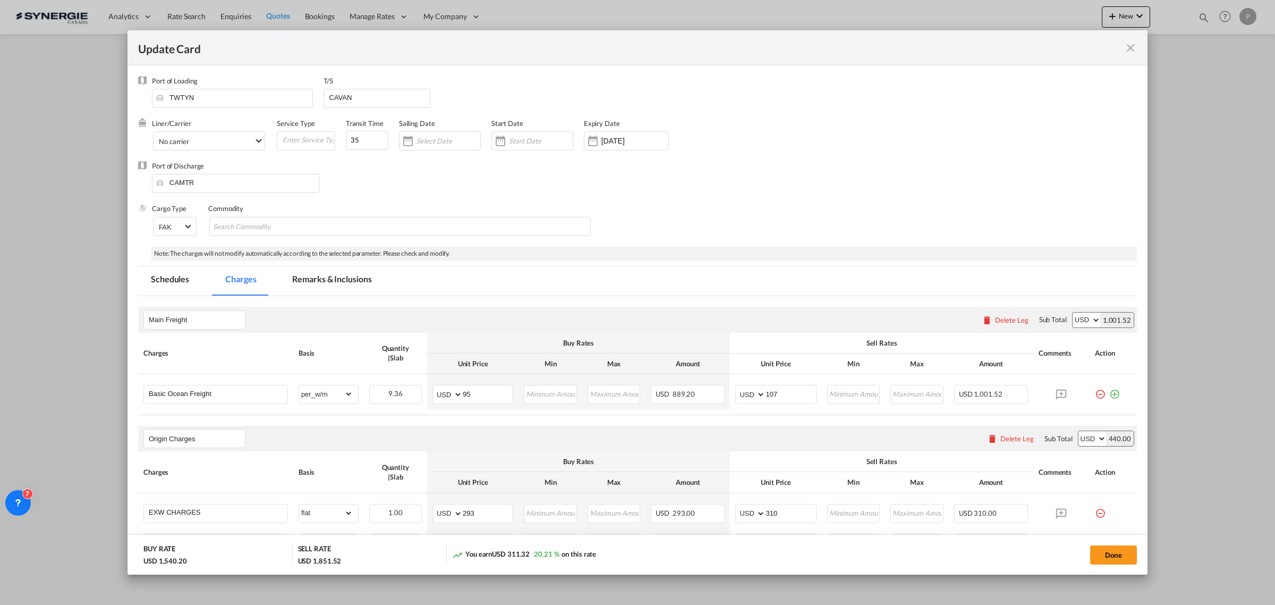
scroll to position [199, 0]
